Goal: Task Accomplishment & Management: Manage account settings

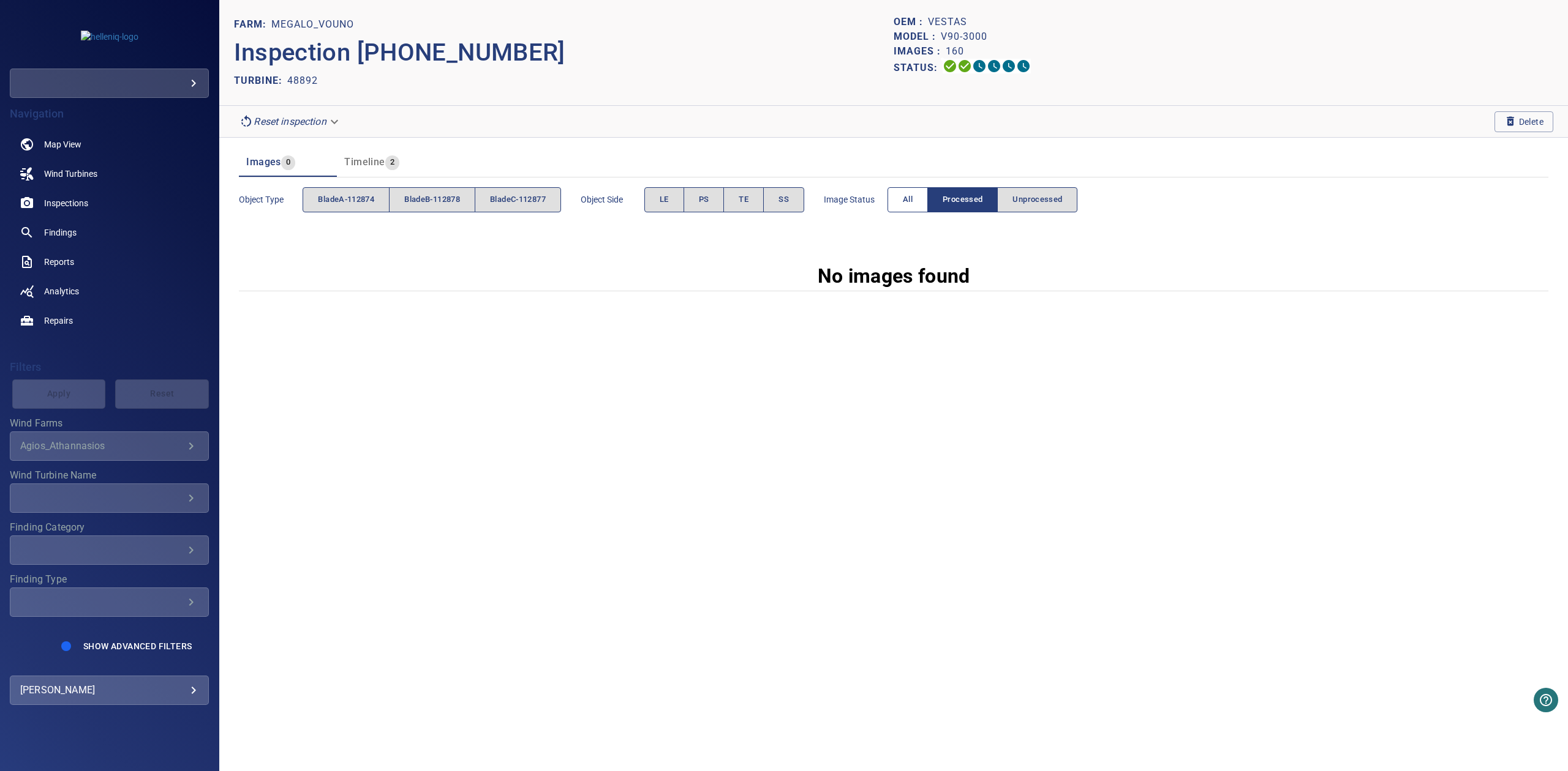
click at [913, 196] on span "All" at bounding box center [907, 199] width 9 height 14
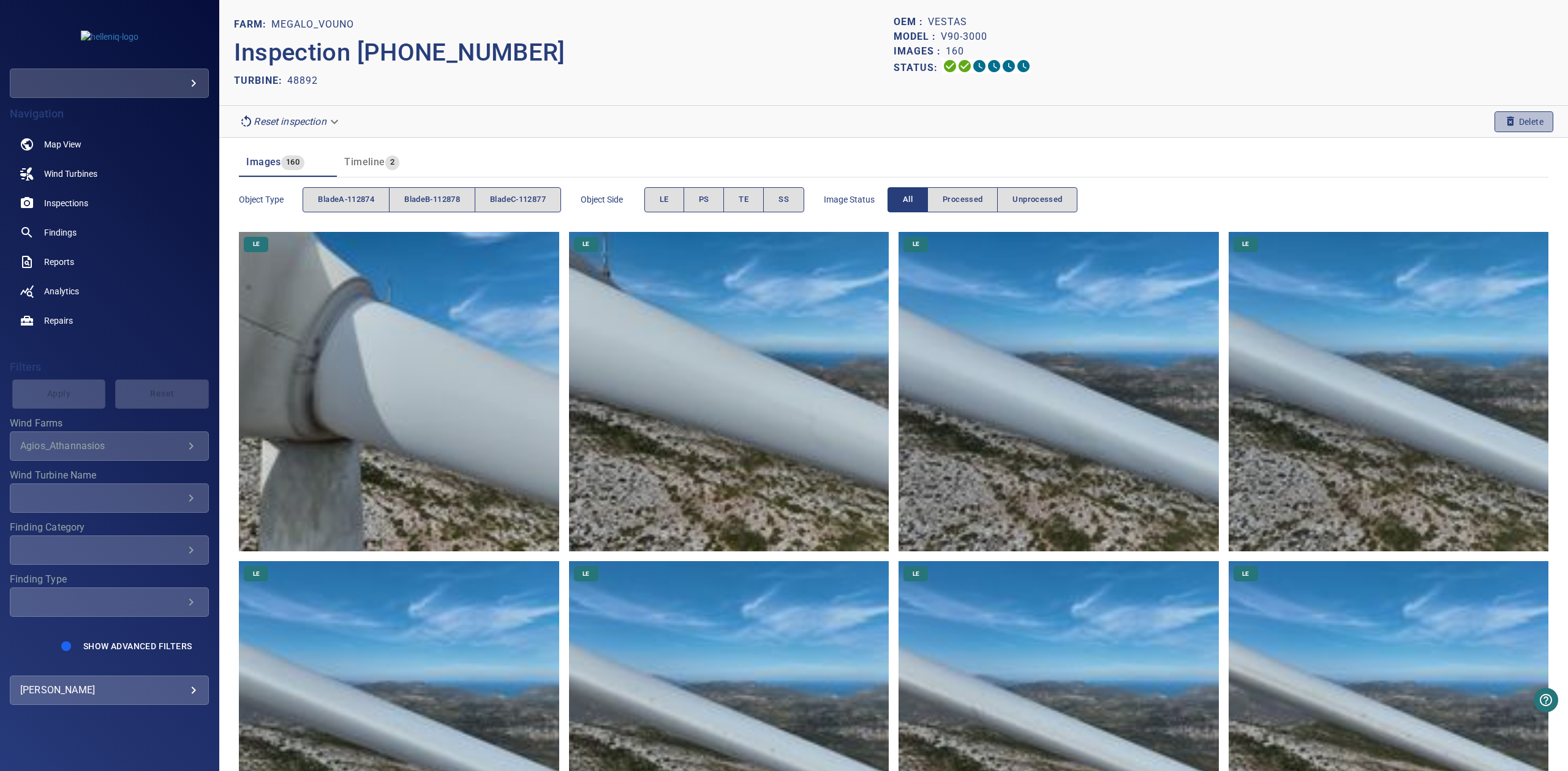
click at [1507, 118] on span "Delete" at bounding box center [1524, 122] width 39 height 14
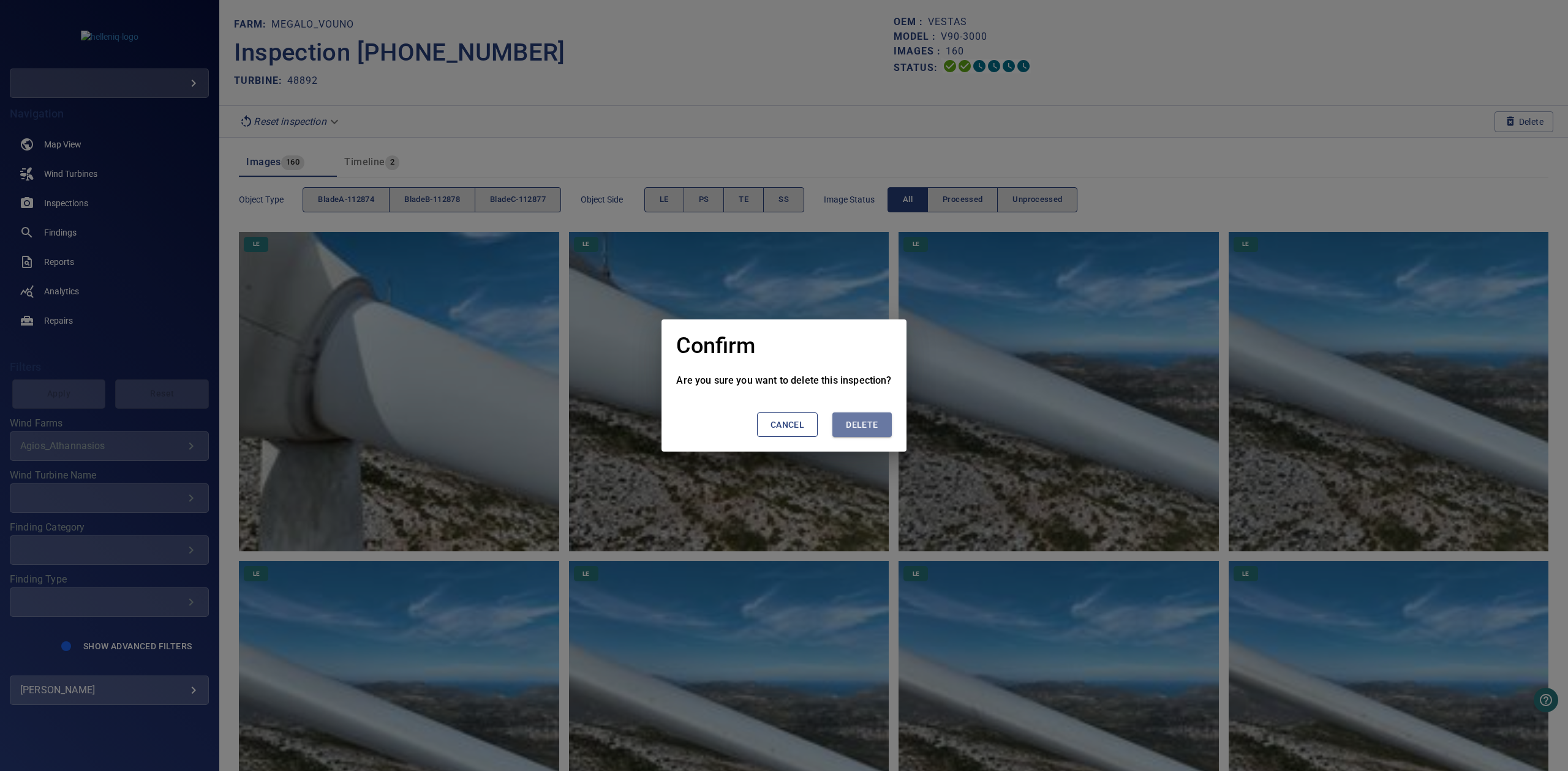
click at [858, 429] on span "Delete" at bounding box center [861, 425] width 32 height 15
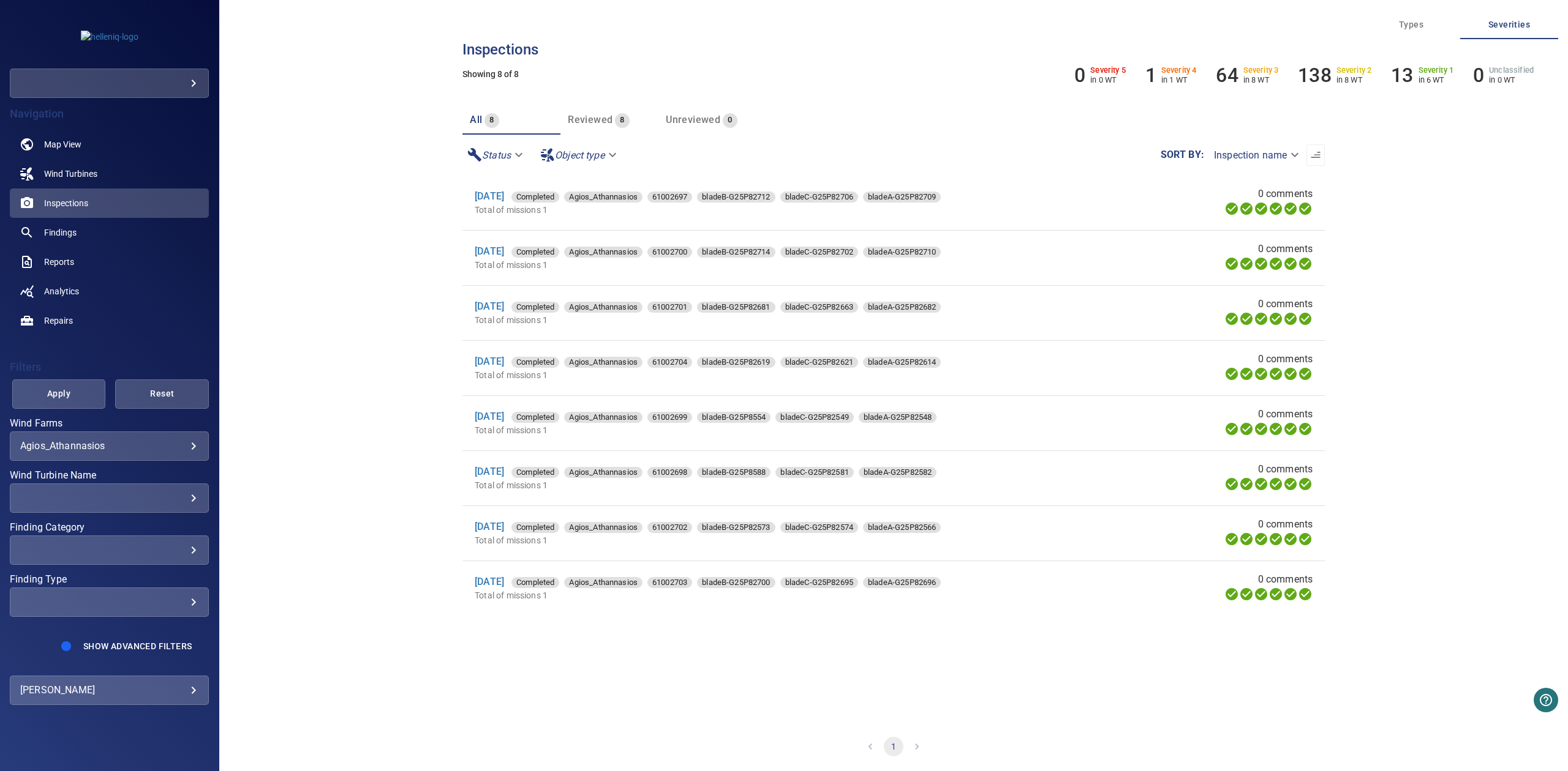
click at [180, 446] on body "**********" at bounding box center [784, 385] width 1568 height 771
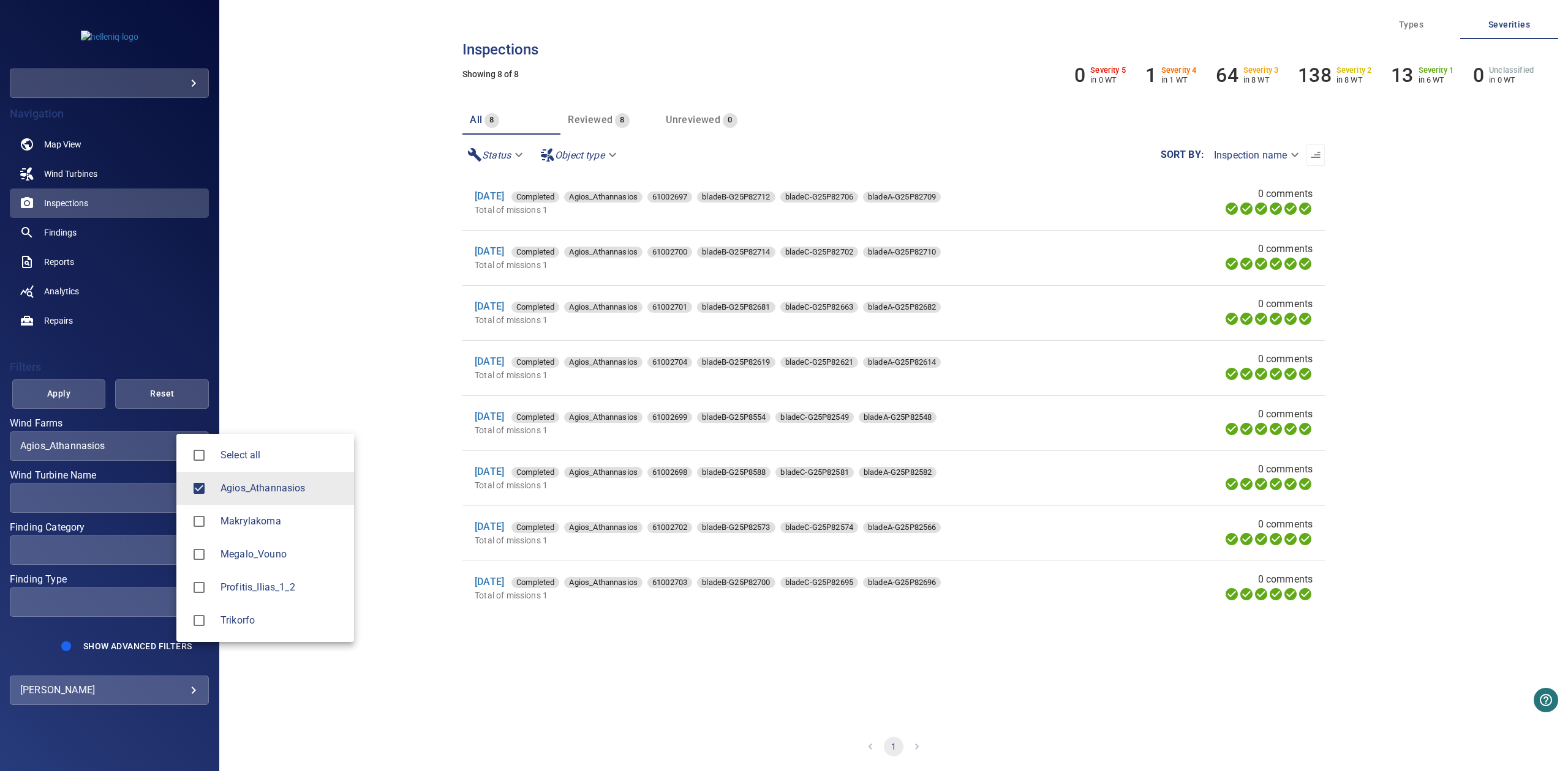
click at [215, 554] on div at bounding box center [203, 555] width 34 height 26
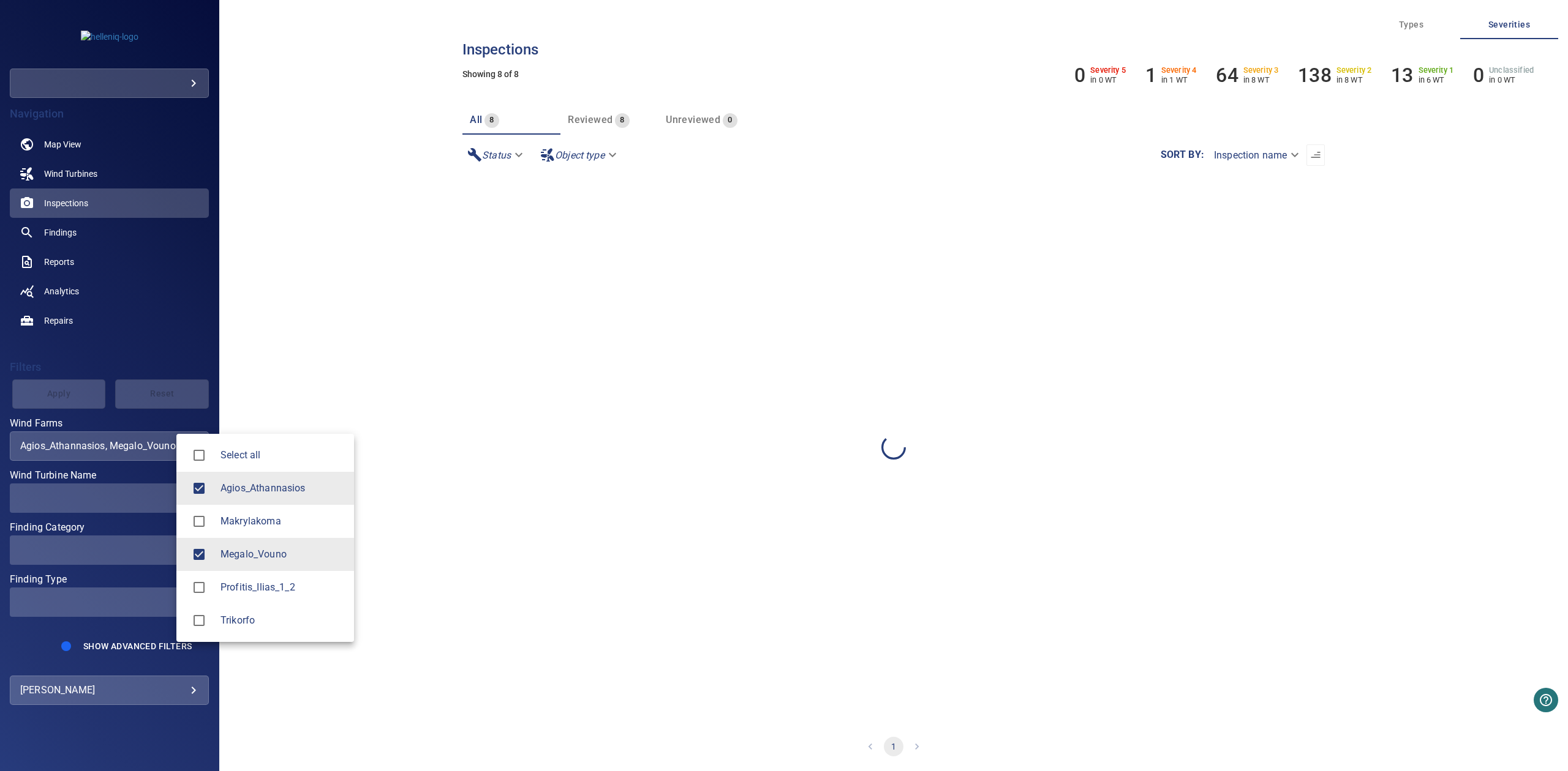
click at [215, 498] on div at bounding box center [203, 488] width 34 height 26
type input "**********"
click at [103, 410] on div at bounding box center [784, 385] width 1568 height 771
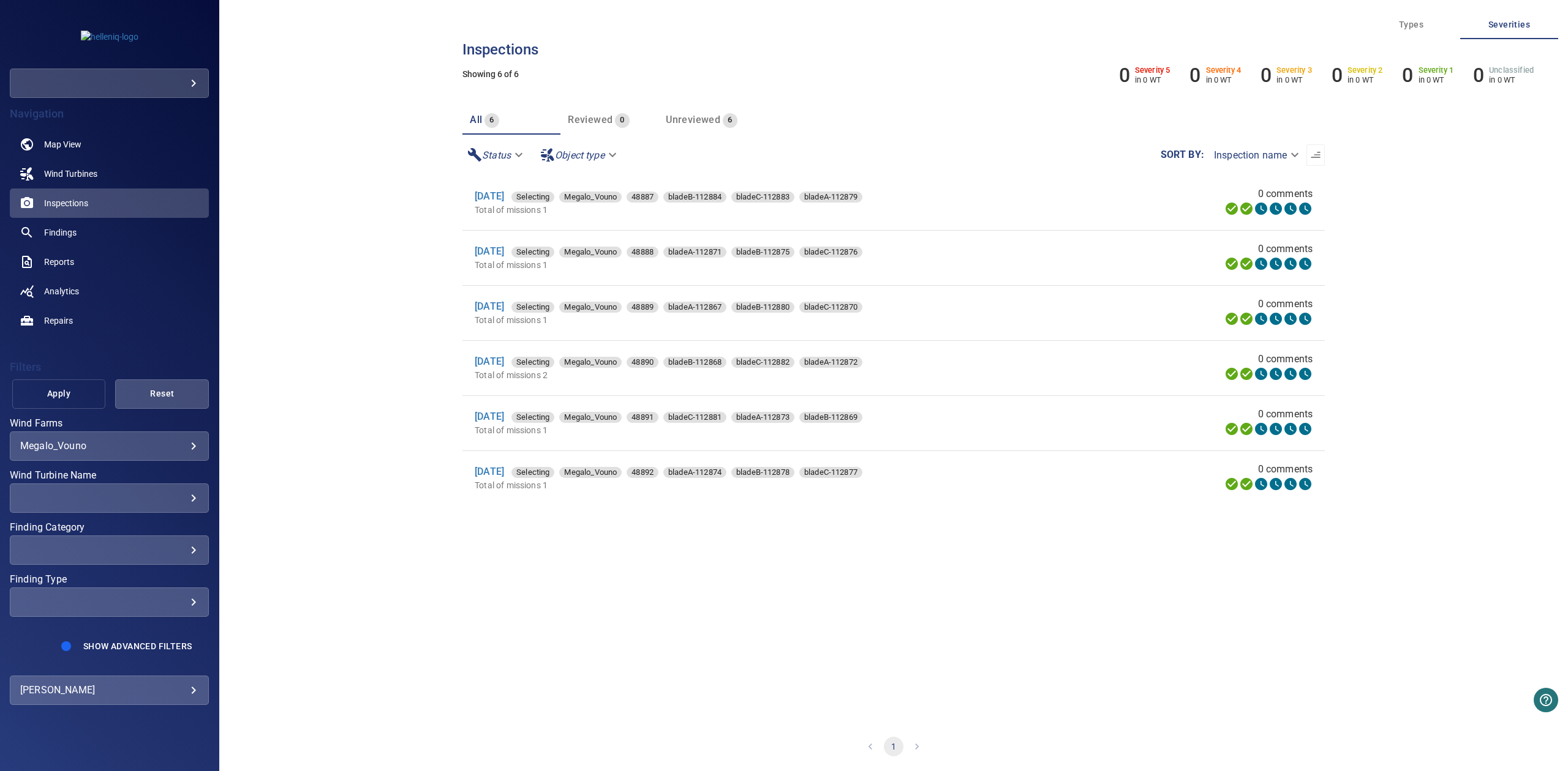
click at [79, 397] on span "Apply" at bounding box center [59, 394] width 63 height 15
click at [504, 192] on link "17 Sep 2025" at bounding box center [489, 196] width 29 height 12
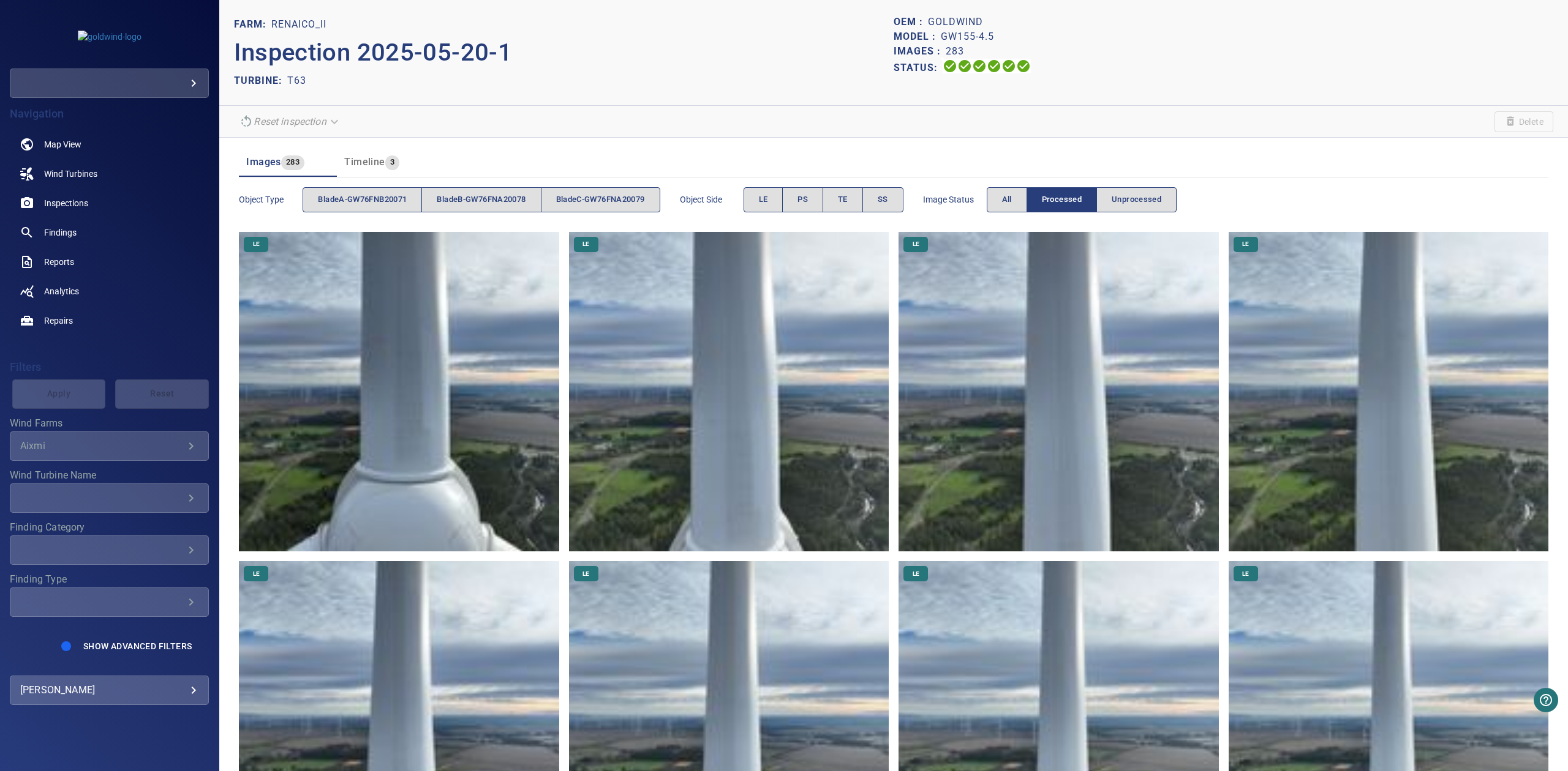
click at [189, 78] on body "**********" at bounding box center [784, 385] width 1568 height 771
click at [167, 256] on div at bounding box center [784, 385] width 1568 height 771
click at [73, 192] on link "Inspections" at bounding box center [109, 203] width 199 height 29
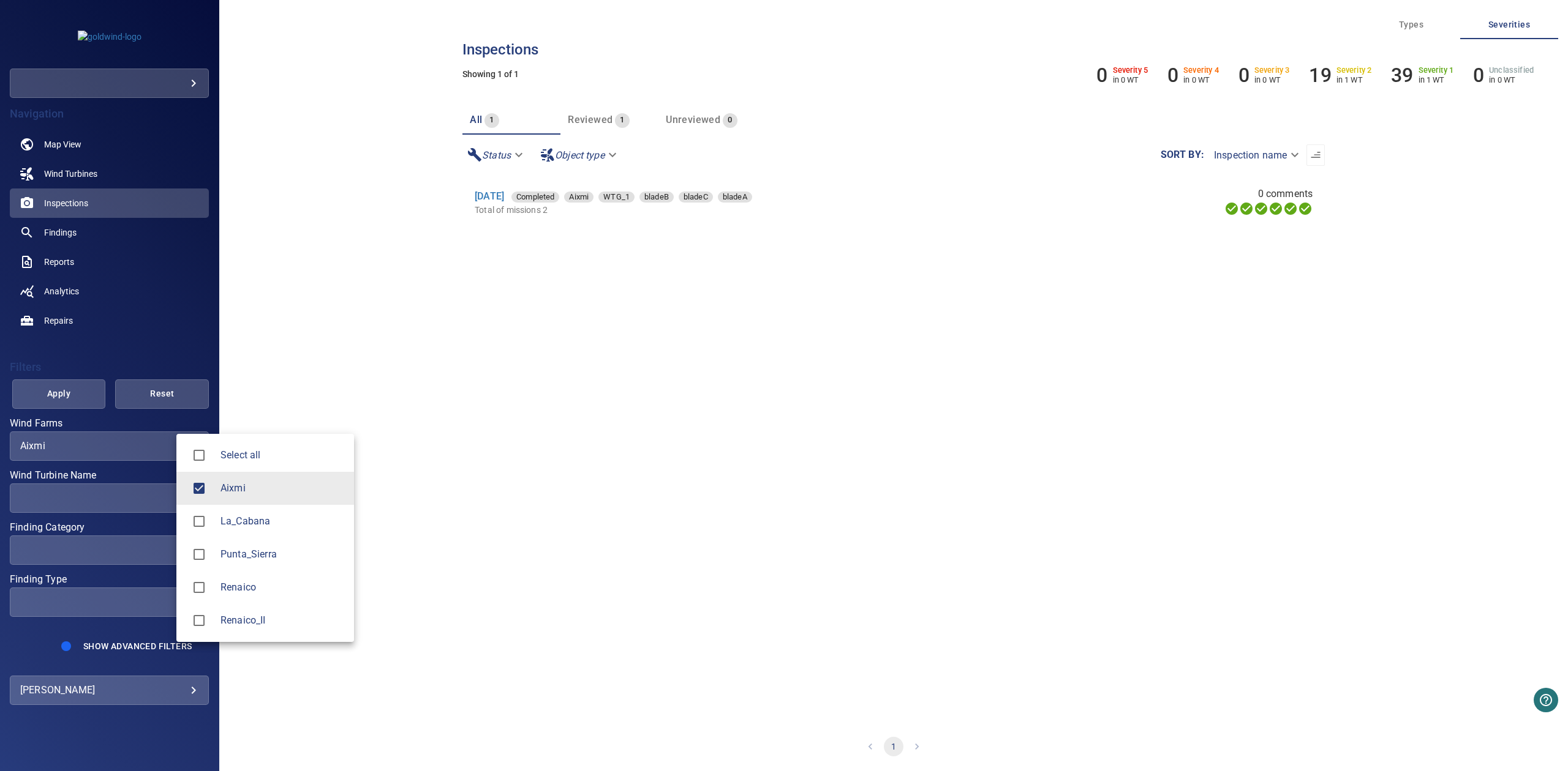
click at [191, 440] on body "**********" at bounding box center [784, 385] width 1568 height 771
click at [215, 615] on div at bounding box center [203, 621] width 34 height 26
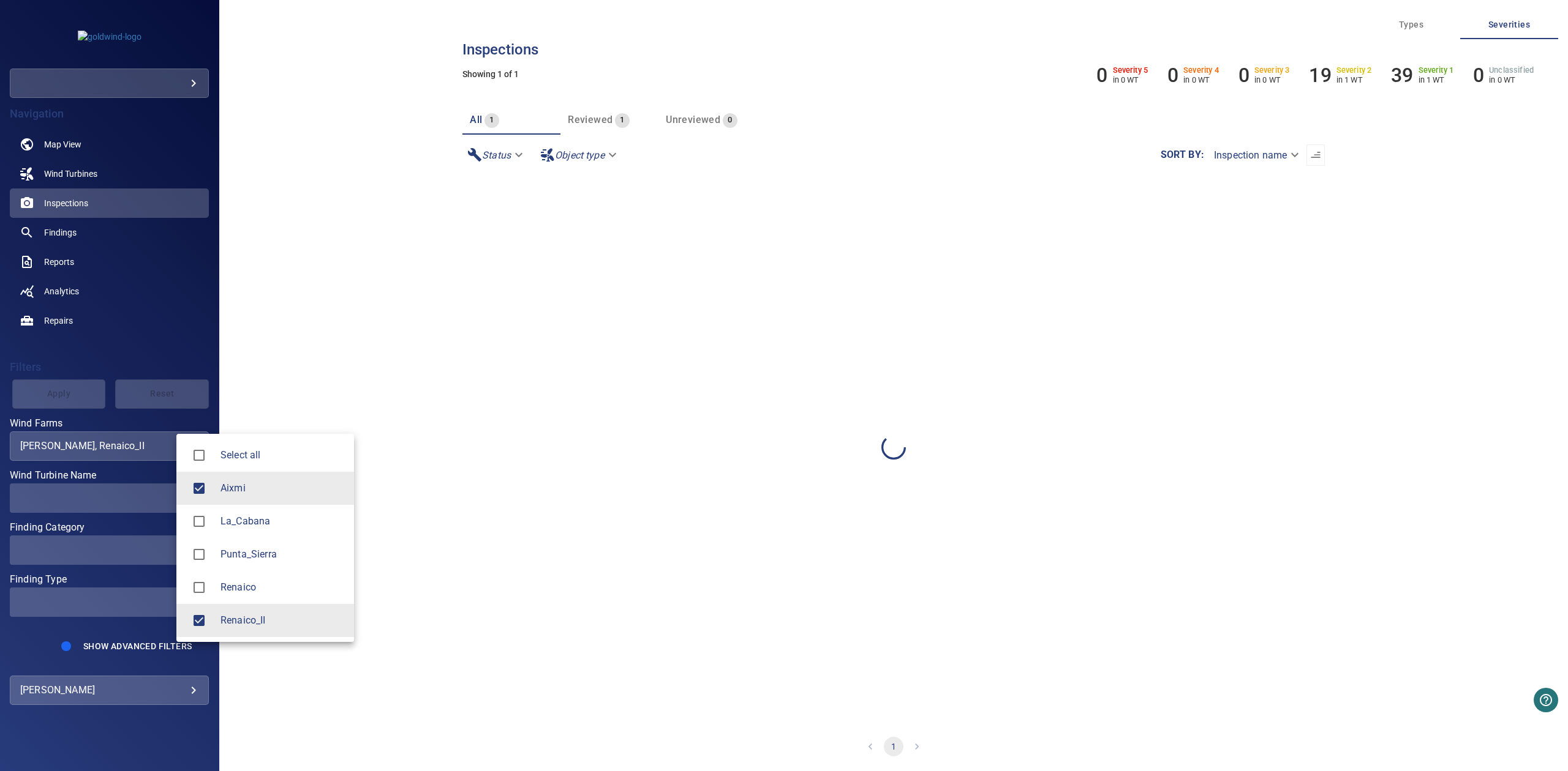
type input "**********"
click at [137, 347] on div at bounding box center [784, 385] width 1568 height 771
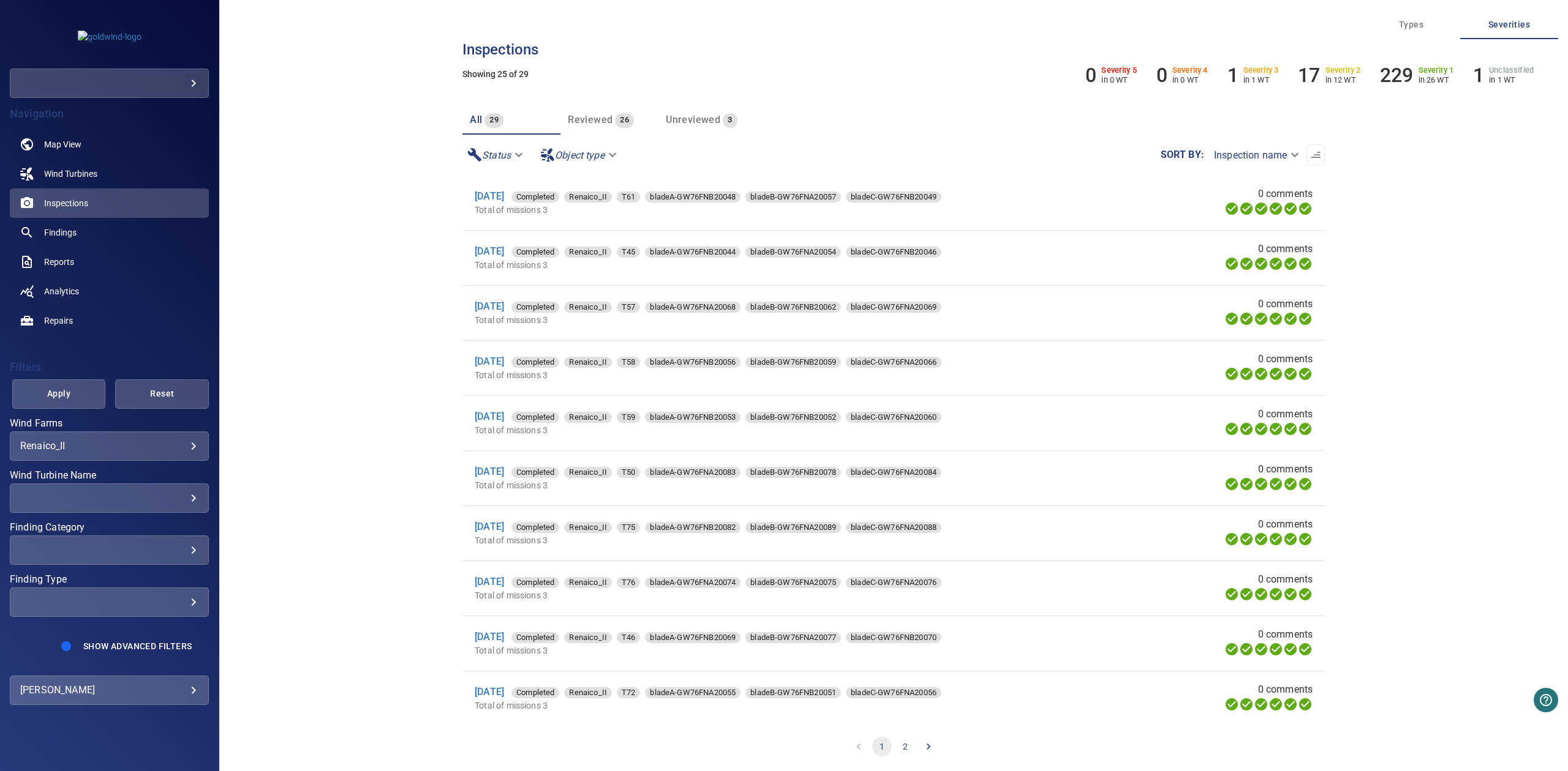
click at [160, 610] on div "​ ​" at bounding box center [109, 602] width 199 height 29
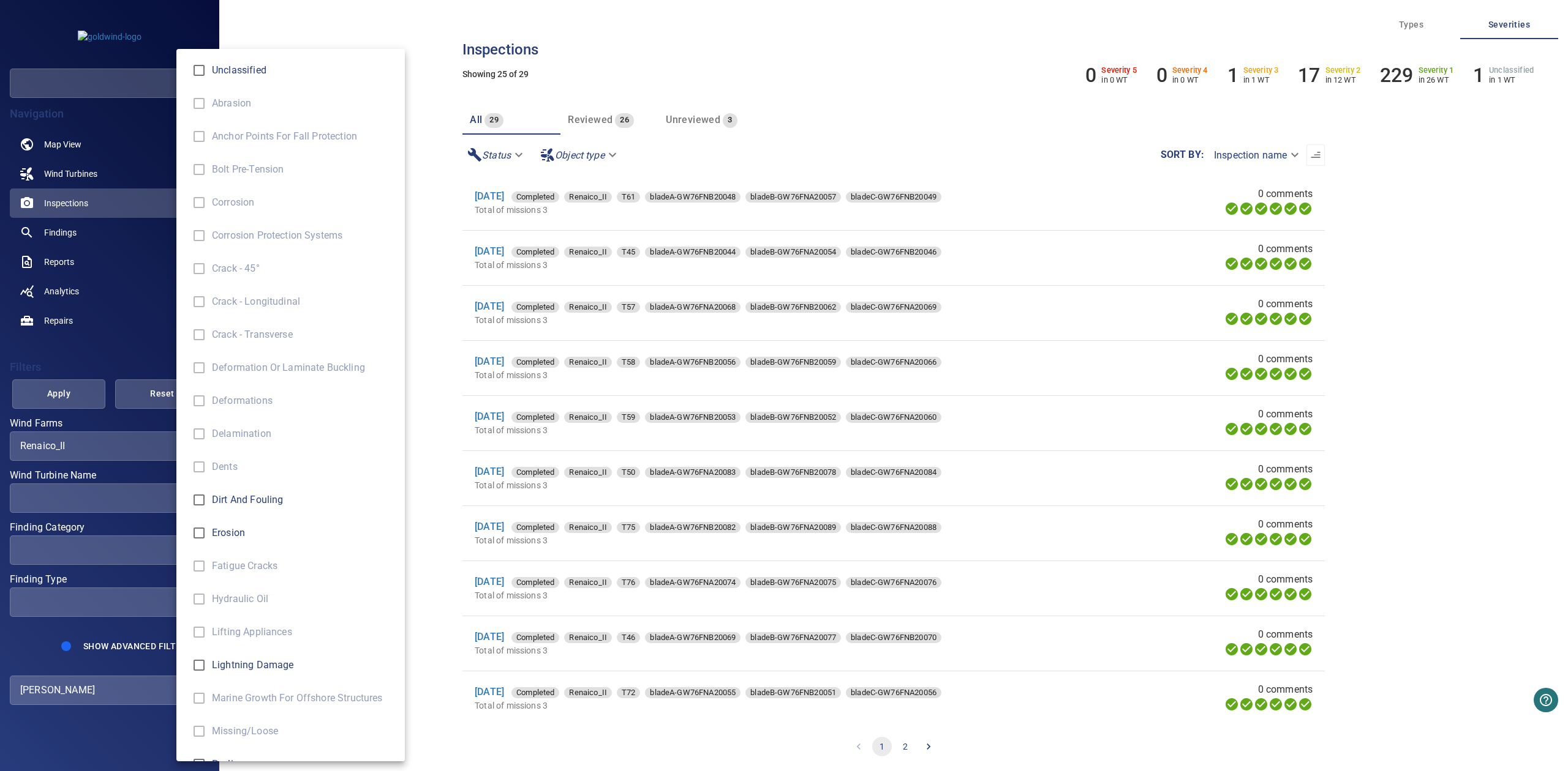
scroll to position [163, 0]
click at [111, 562] on div "Finding Type" at bounding box center [784, 385] width 1568 height 771
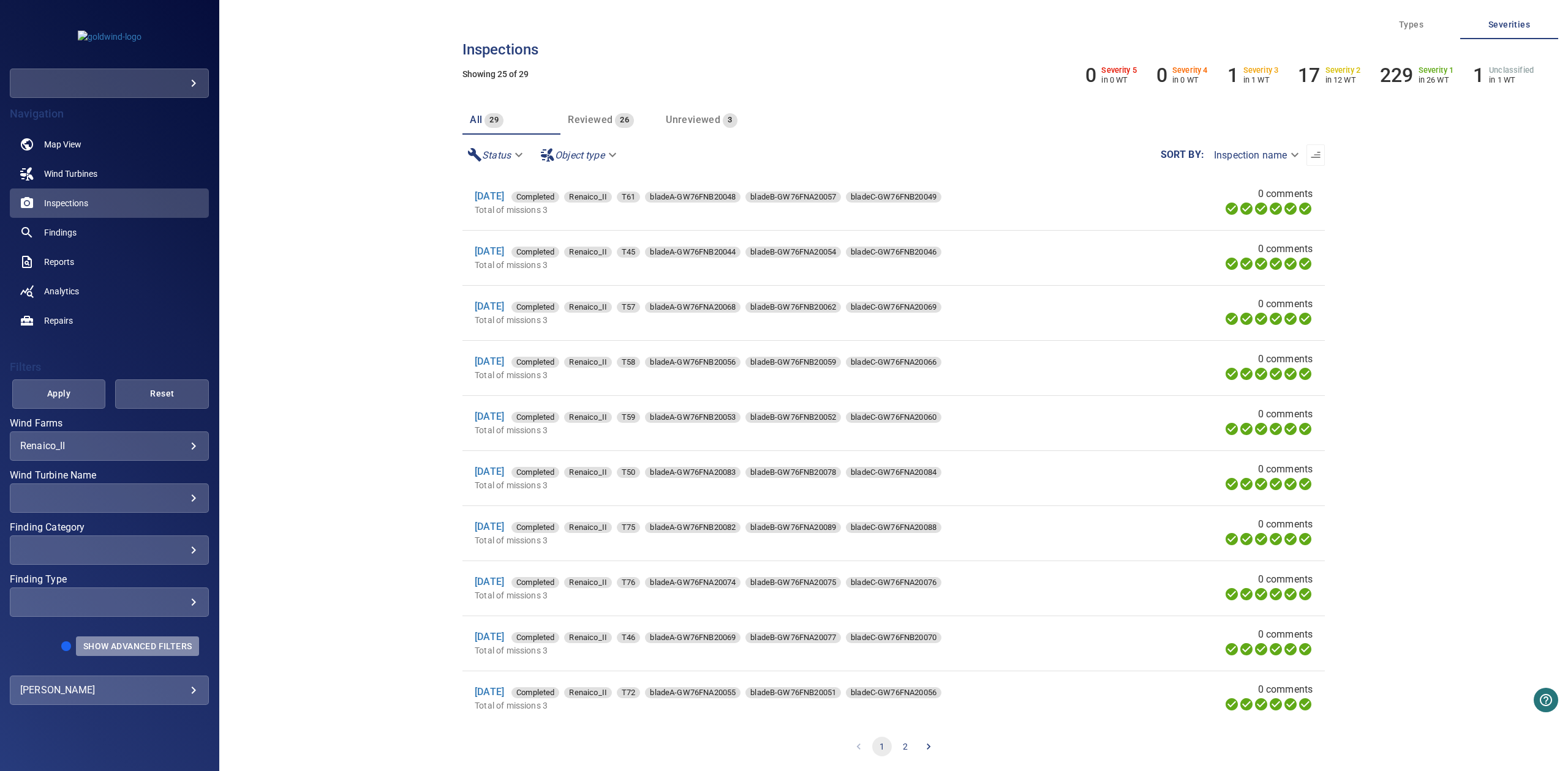
click at [107, 645] on span "Show Advanced Filters" at bounding box center [137, 646] width 108 height 9
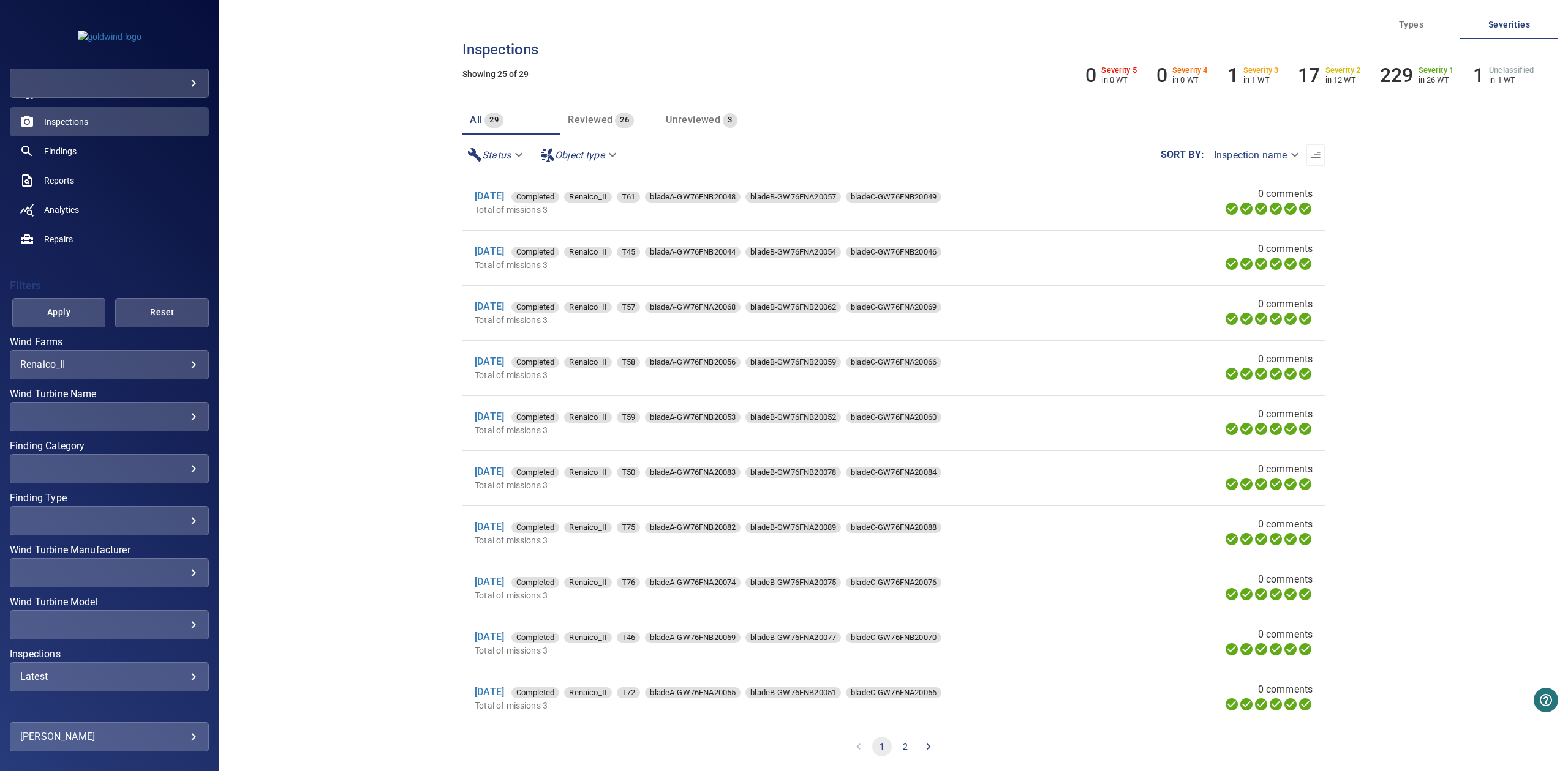
scroll to position [120, 0]
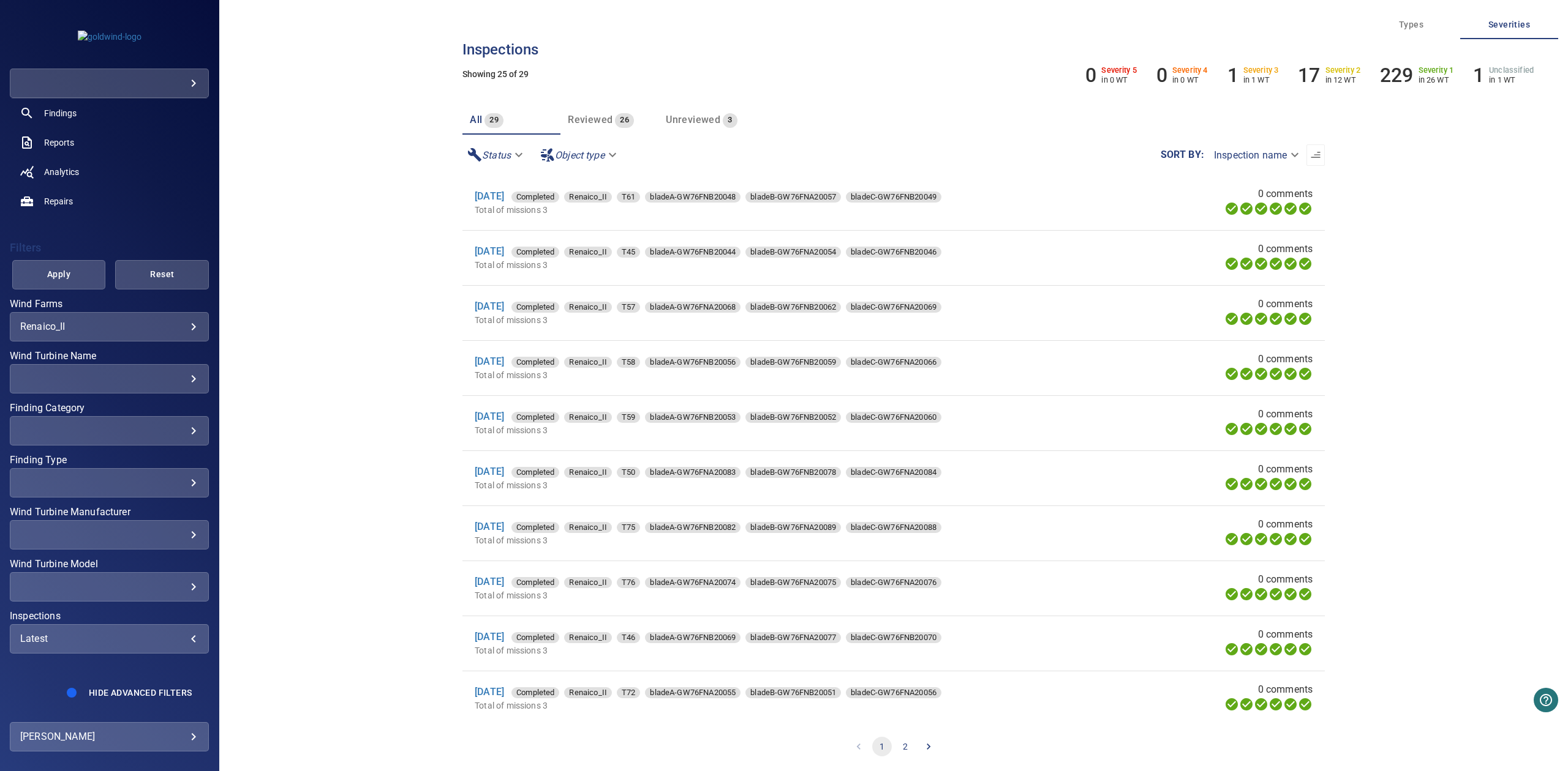
click at [121, 642] on div "Latest" at bounding box center [109, 639] width 178 height 12
click at [180, 692] on li "2025" at bounding box center [259, 681] width 165 height 33
type input "****"
drag, startPoint x: 47, startPoint y: 280, endPoint x: 45, endPoint y: 274, distance: 6.3
click at [45, 279] on div "Inspections" at bounding box center [784, 385] width 1568 height 771
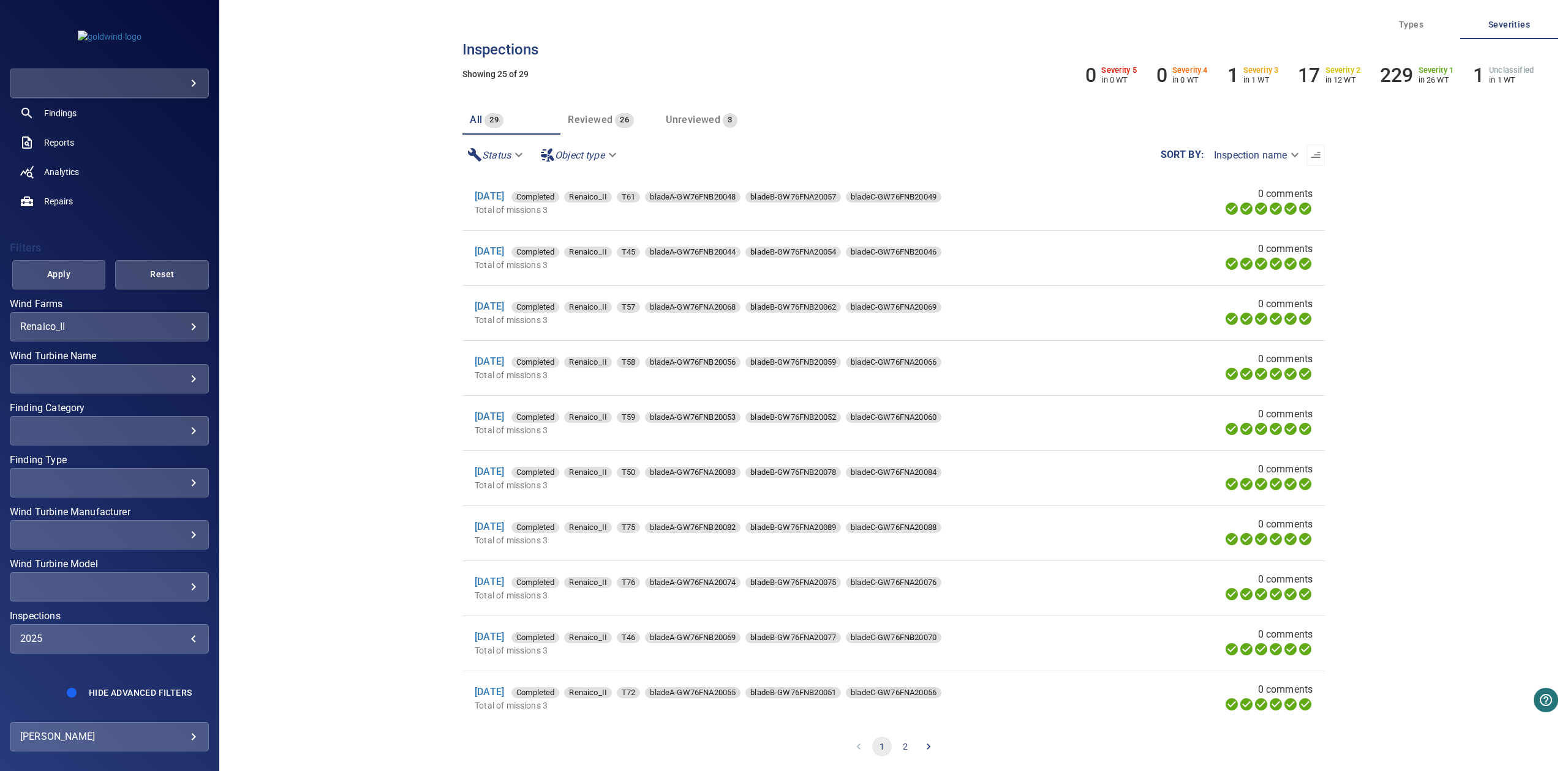
click at [45, 274] on span "Apply" at bounding box center [59, 274] width 63 height 15
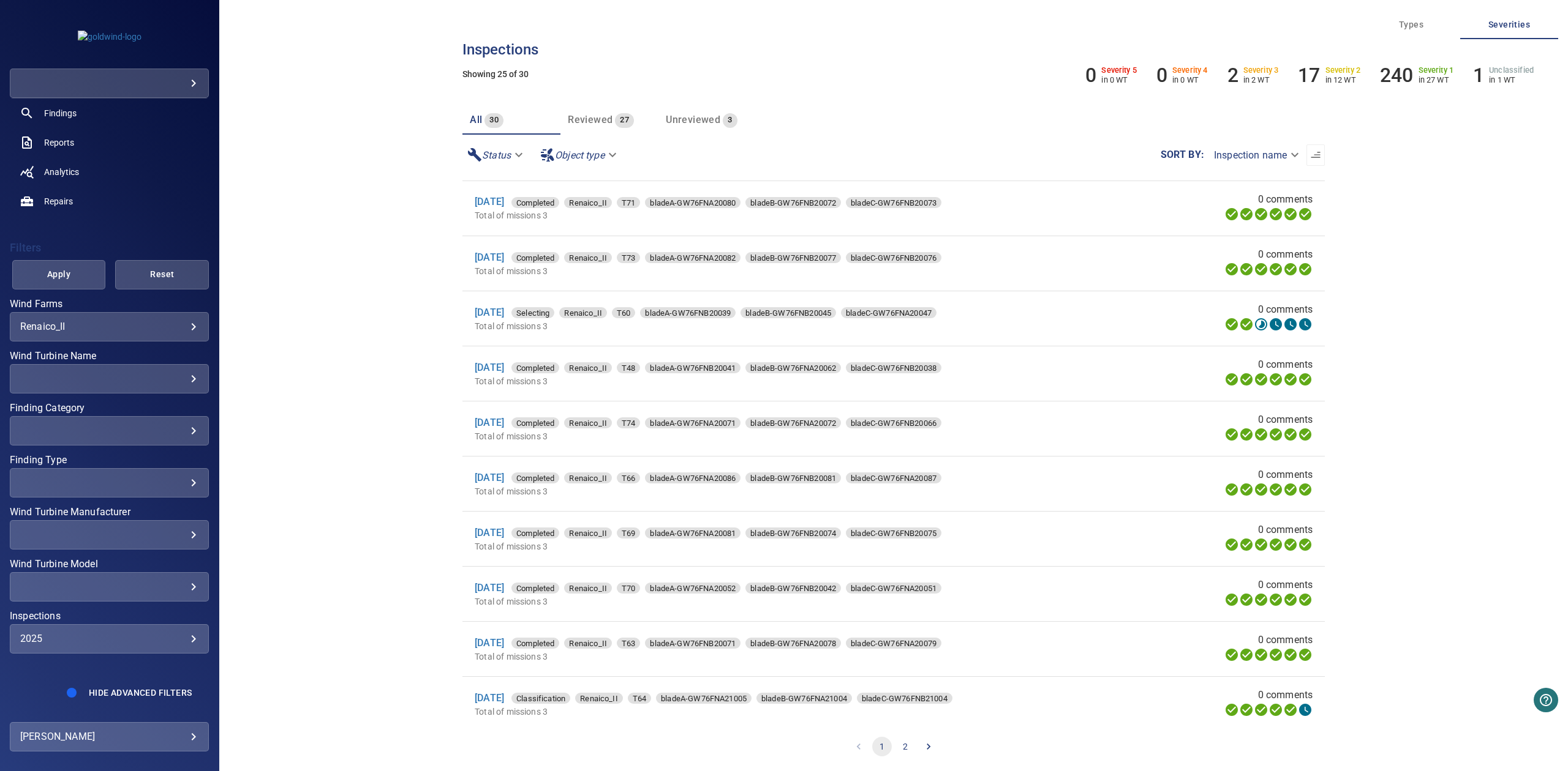
scroll to position [671, 0]
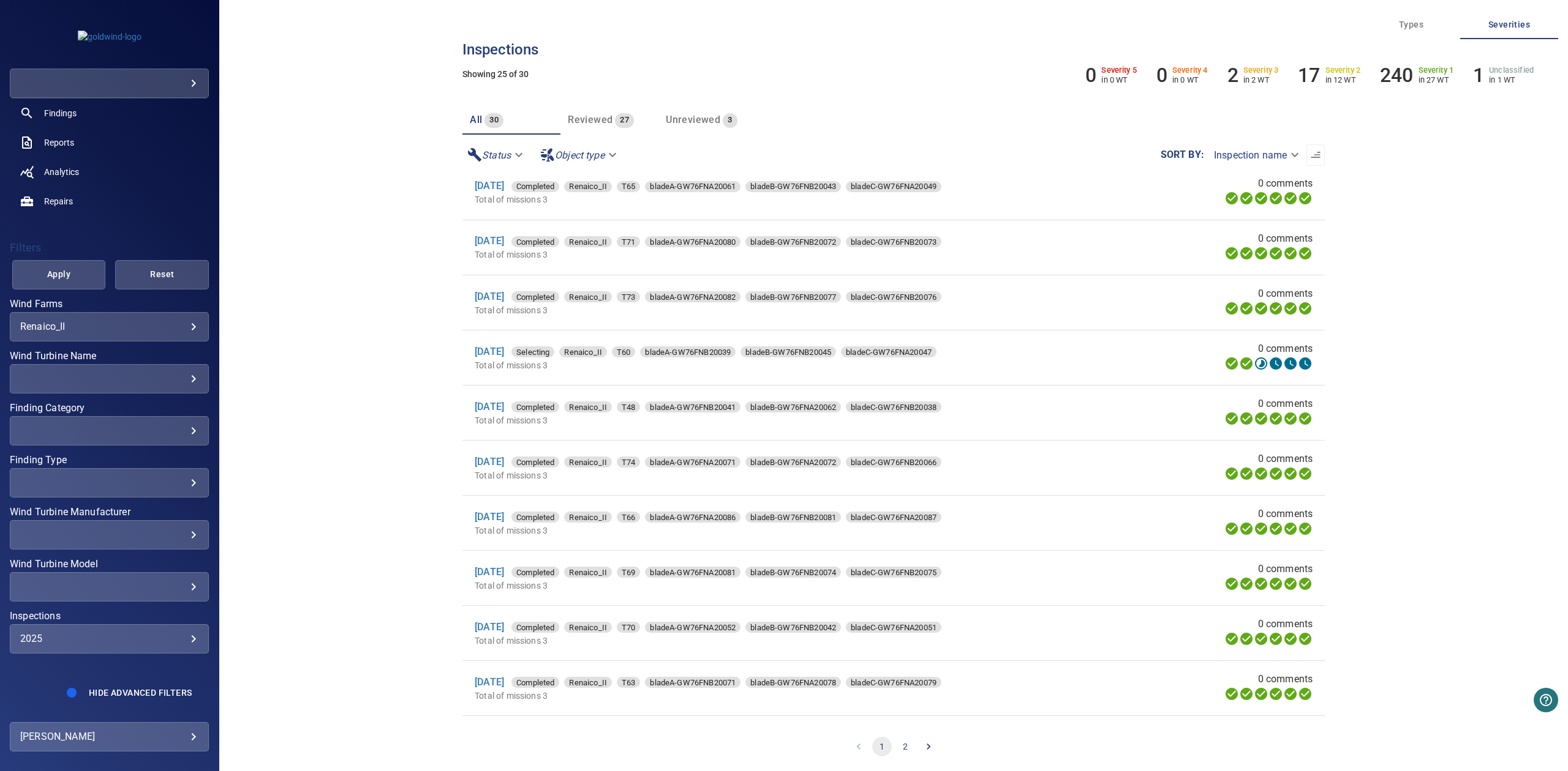
click at [135, 373] on div "​" at bounding box center [109, 379] width 178 height 12
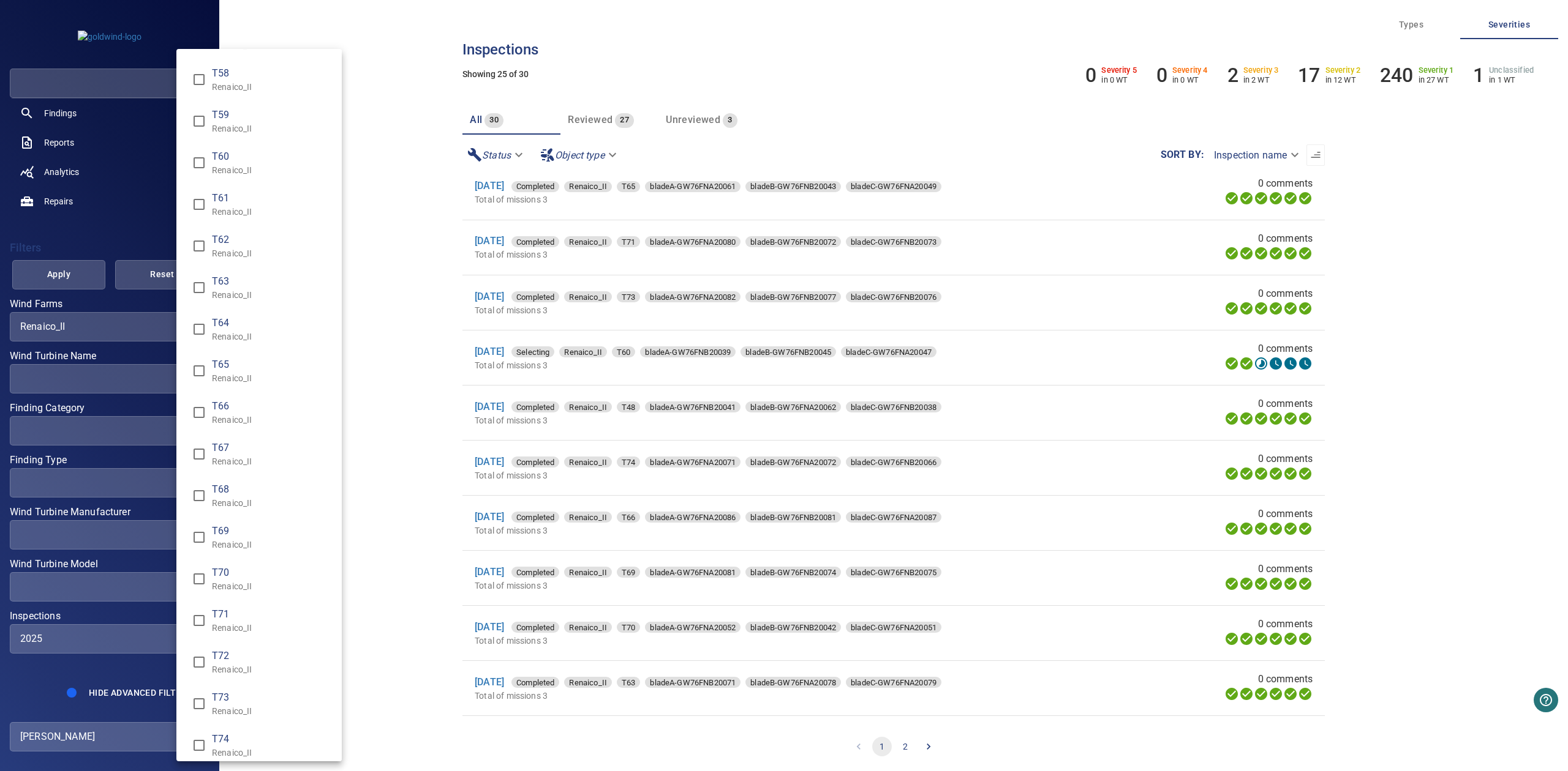
scroll to position [630, 0]
click at [247, 197] on p "Renaico_II" at bounding box center [272, 202] width 120 height 12
click at [240, 227] on span "T64" at bounding box center [272, 230] width 120 height 14
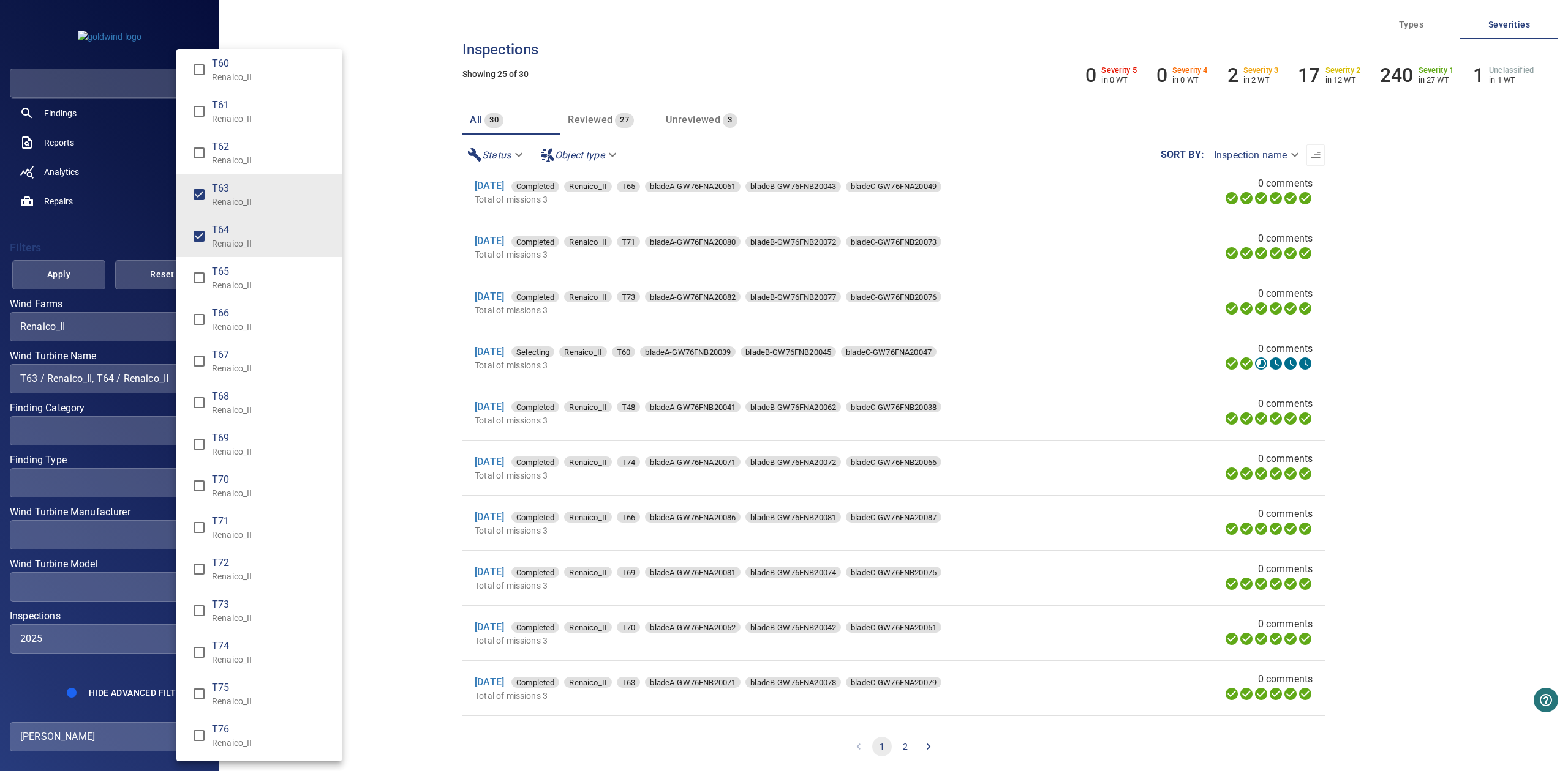
click at [226, 309] on span "T66" at bounding box center [272, 313] width 120 height 14
click at [226, 342] on li "T67 Renaico_II" at bounding box center [259, 361] width 165 height 42
click at [223, 397] on span "T68" at bounding box center [272, 396] width 120 height 14
type input "**********"
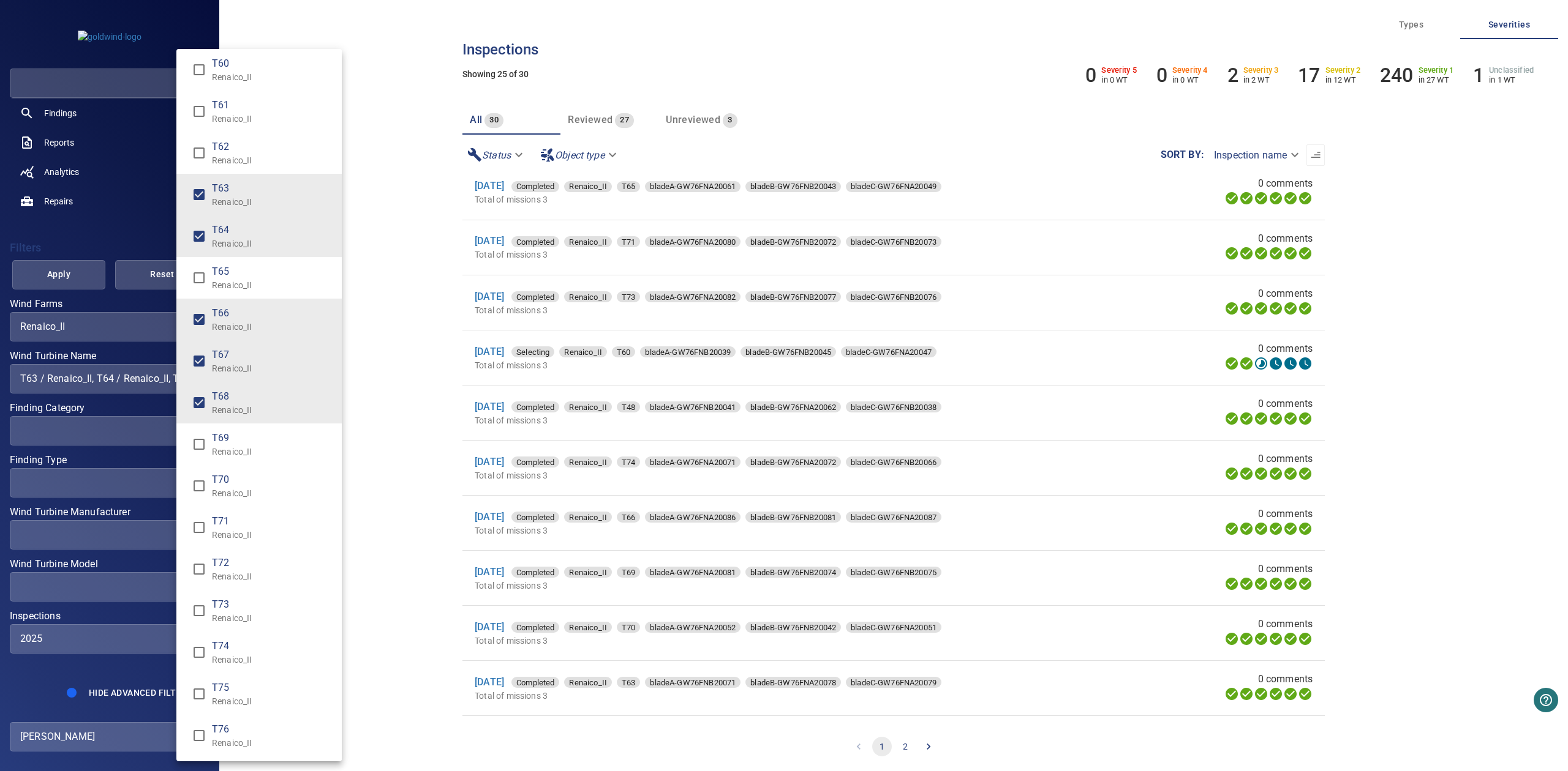
click at [54, 284] on div "Wind Turbine Name" at bounding box center [784, 385] width 1568 height 771
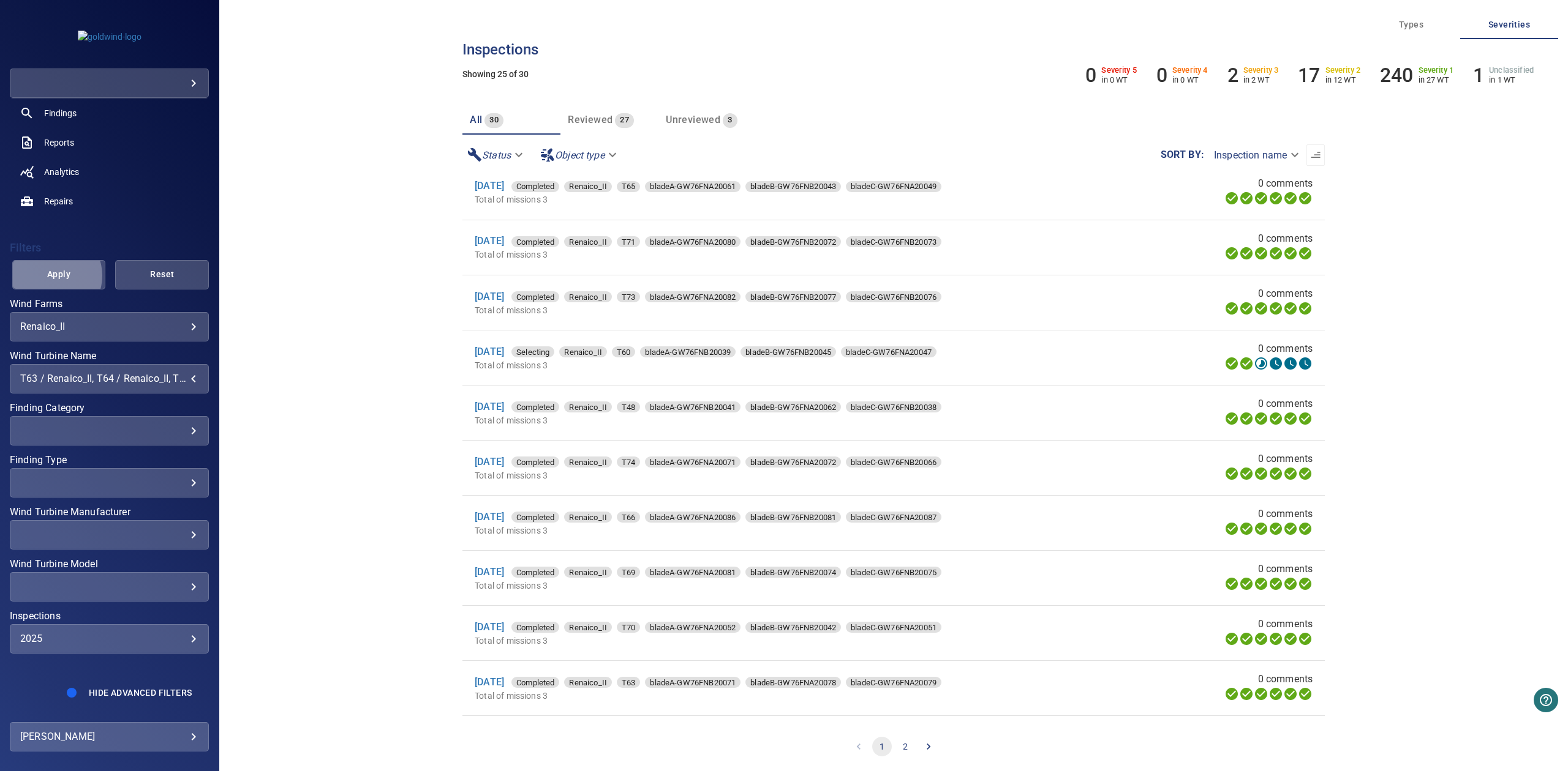
click at [51, 275] on span "Apply" at bounding box center [59, 274] width 63 height 15
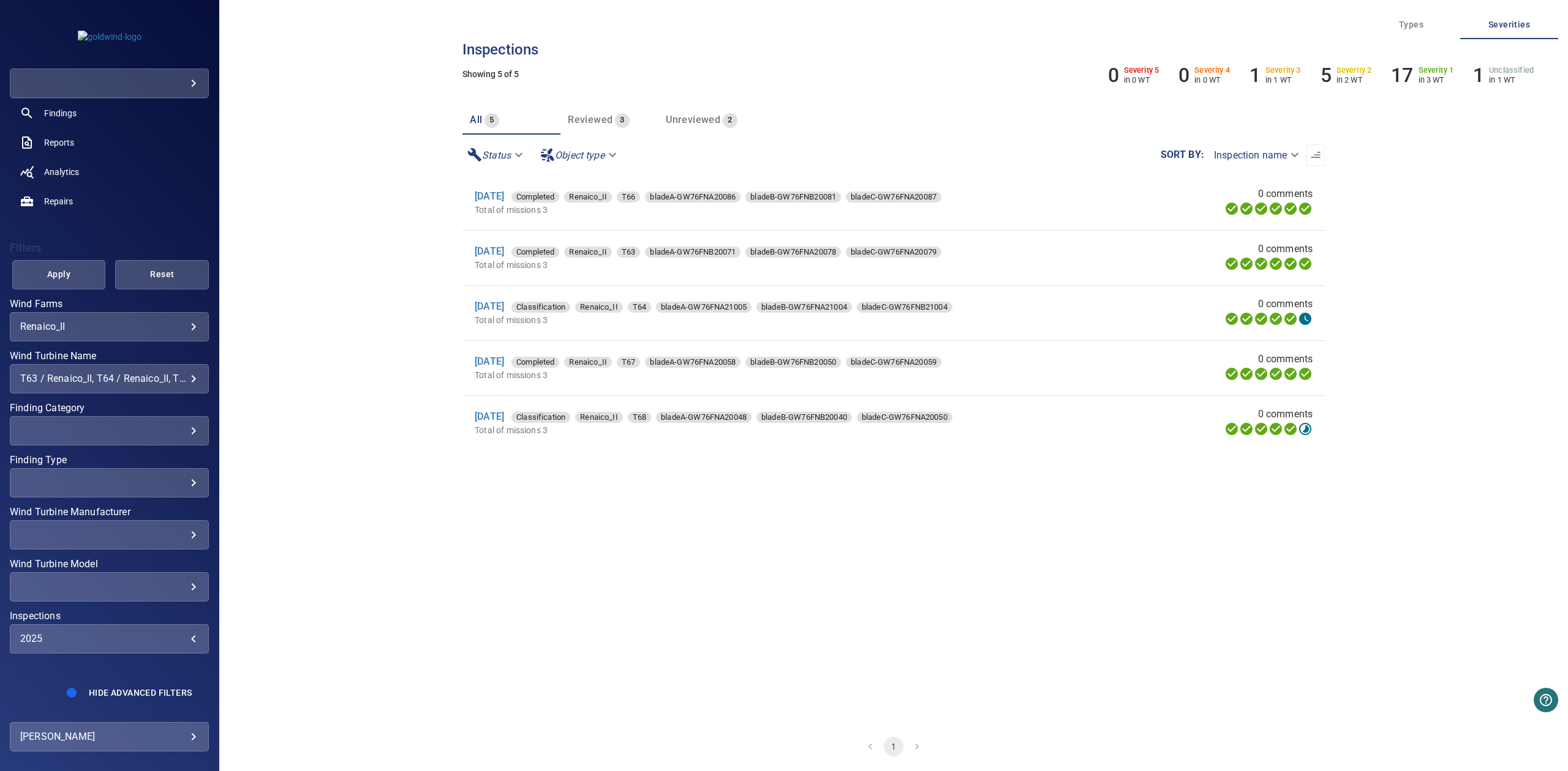
click at [99, 637] on div "2025" at bounding box center [109, 639] width 178 height 12
type input "**********"
click at [65, 251] on div "Inspections" at bounding box center [784, 385] width 1568 height 771
click at [66, 269] on span "Apply" at bounding box center [59, 274] width 63 height 15
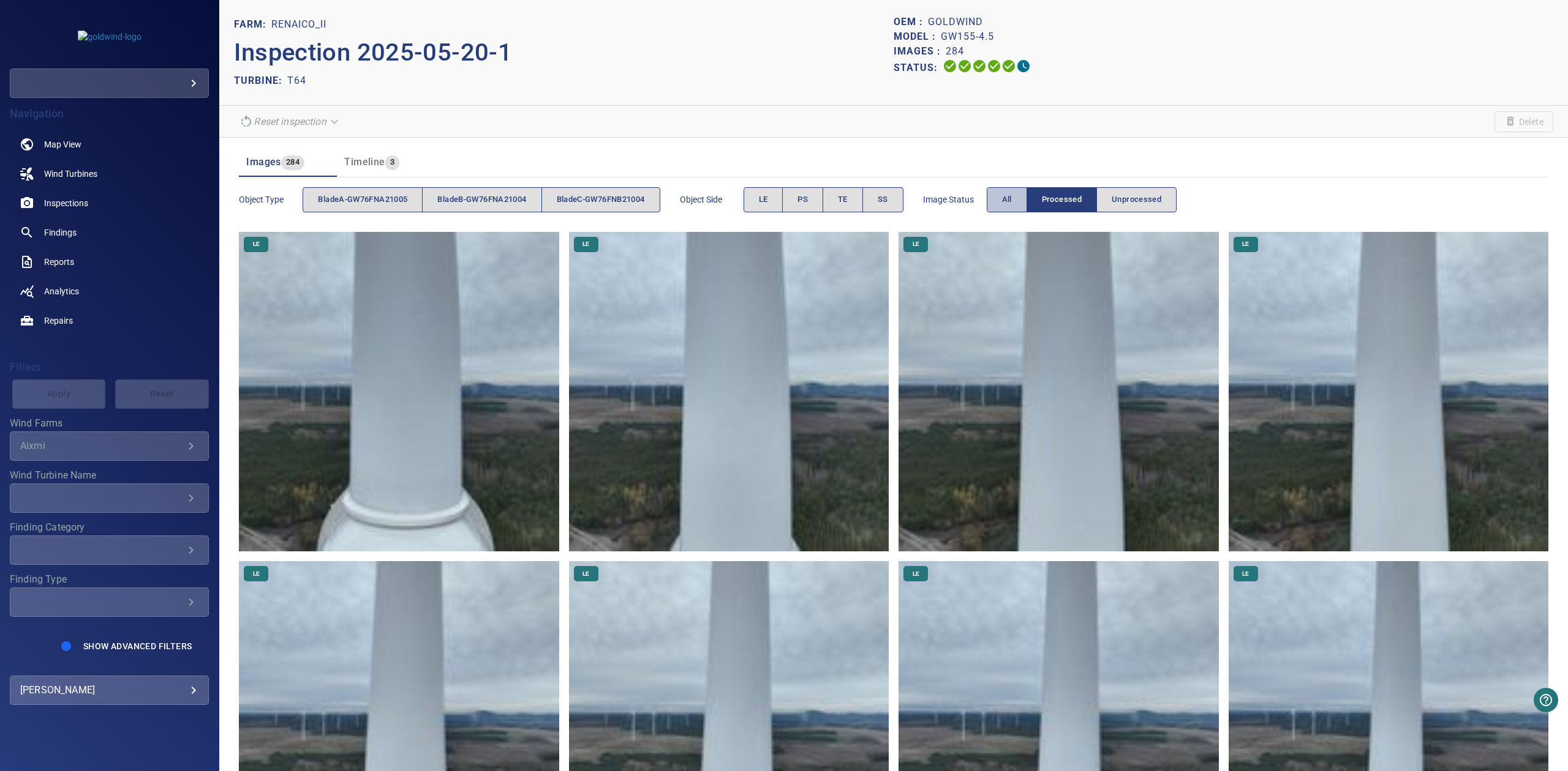
click at [1027, 193] on button "All" at bounding box center [1006, 199] width 40 height 25
click at [1046, 199] on button "Processed" at bounding box center [1061, 199] width 71 height 25
click at [1012, 201] on span "All" at bounding box center [1006, 199] width 9 height 14
click at [1017, 66] on icon at bounding box center [1023, 66] width 14 height 14
